Goal: Task Accomplishment & Management: Manage account settings

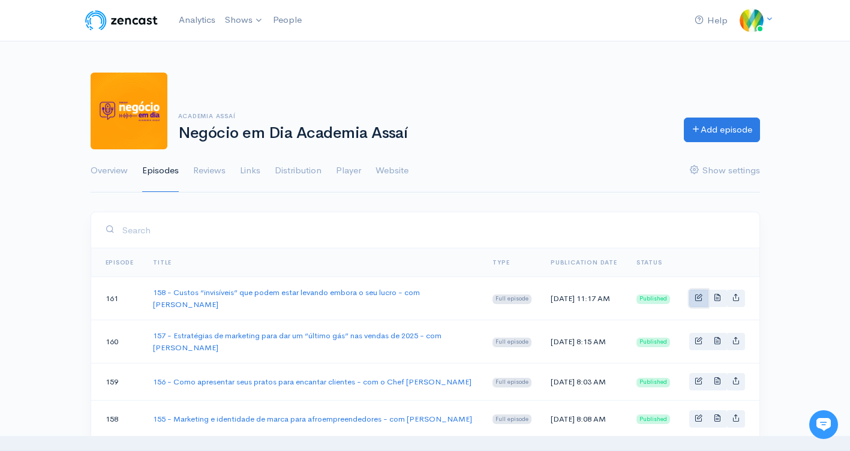
click at [696, 300] on span "Basic example" at bounding box center [699, 297] width 8 height 8
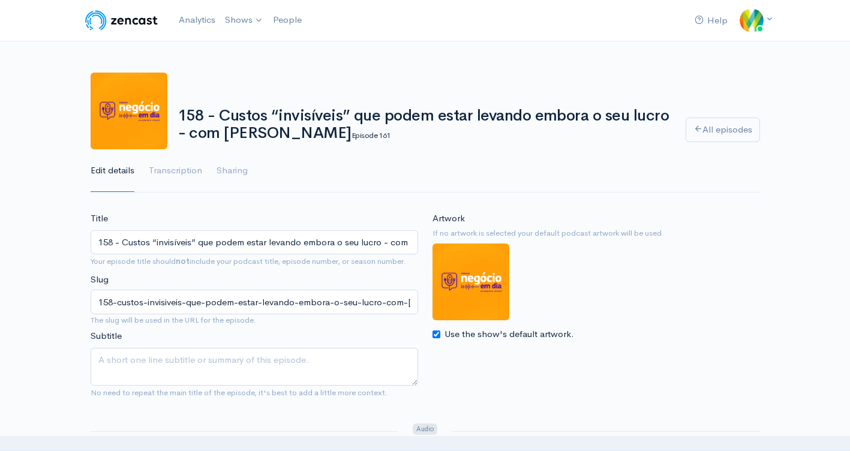
click at [470, 296] on img at bounding box center [471, 282] width 77 height 77
click at [436, 337] on input "Use the show's default artwork." at bounding box center [437, 335] width 8 height 8
checkbox input "false"
click at [485, 357] on input "Choose file" at bounding box center [508, 361] width 150 height 25
type input "C:\fakepath\spotify.png"
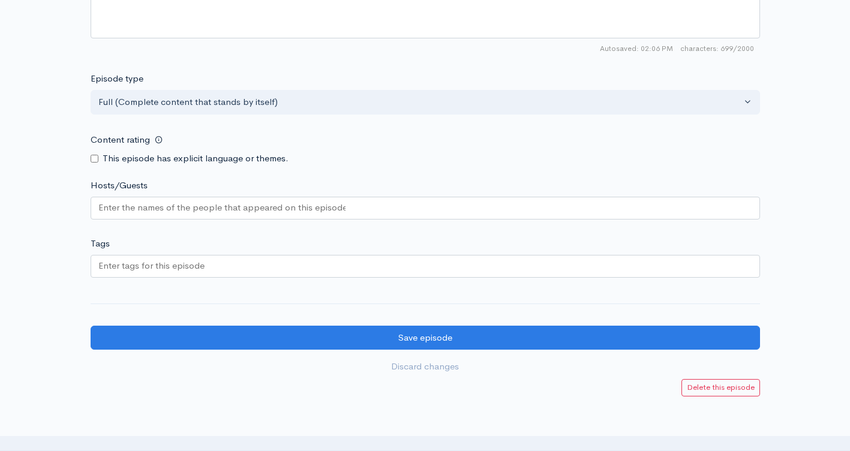
scroll to position [1020, 0]
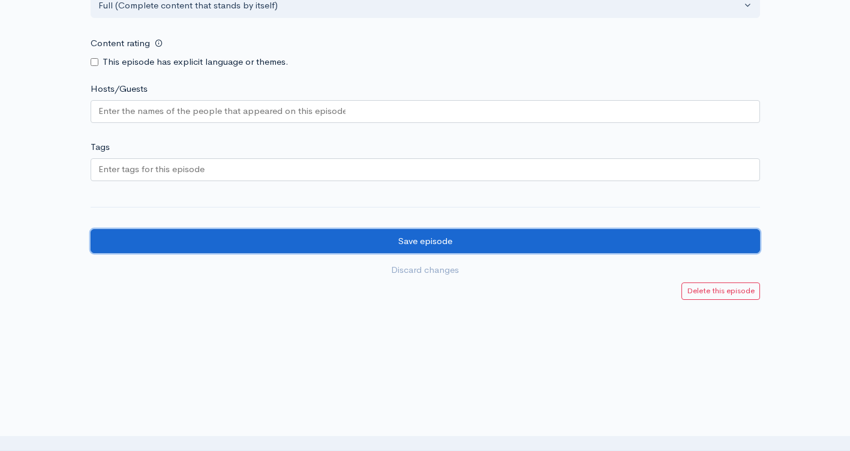
click at [447, 239] on input "Save episode" at bounding box center [425, 241] width 669 height 25
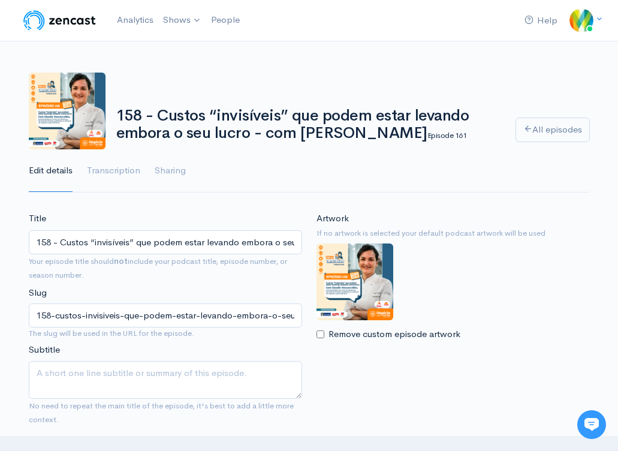
click at [543, 66] on div "158 - Custos “invisíveis” que podem estar levando embora o seu lucro - com Clau…" at bounding box center [309, 125] width 561 height 135
